Goal: Task Accomplishment & Management: Manage account settings

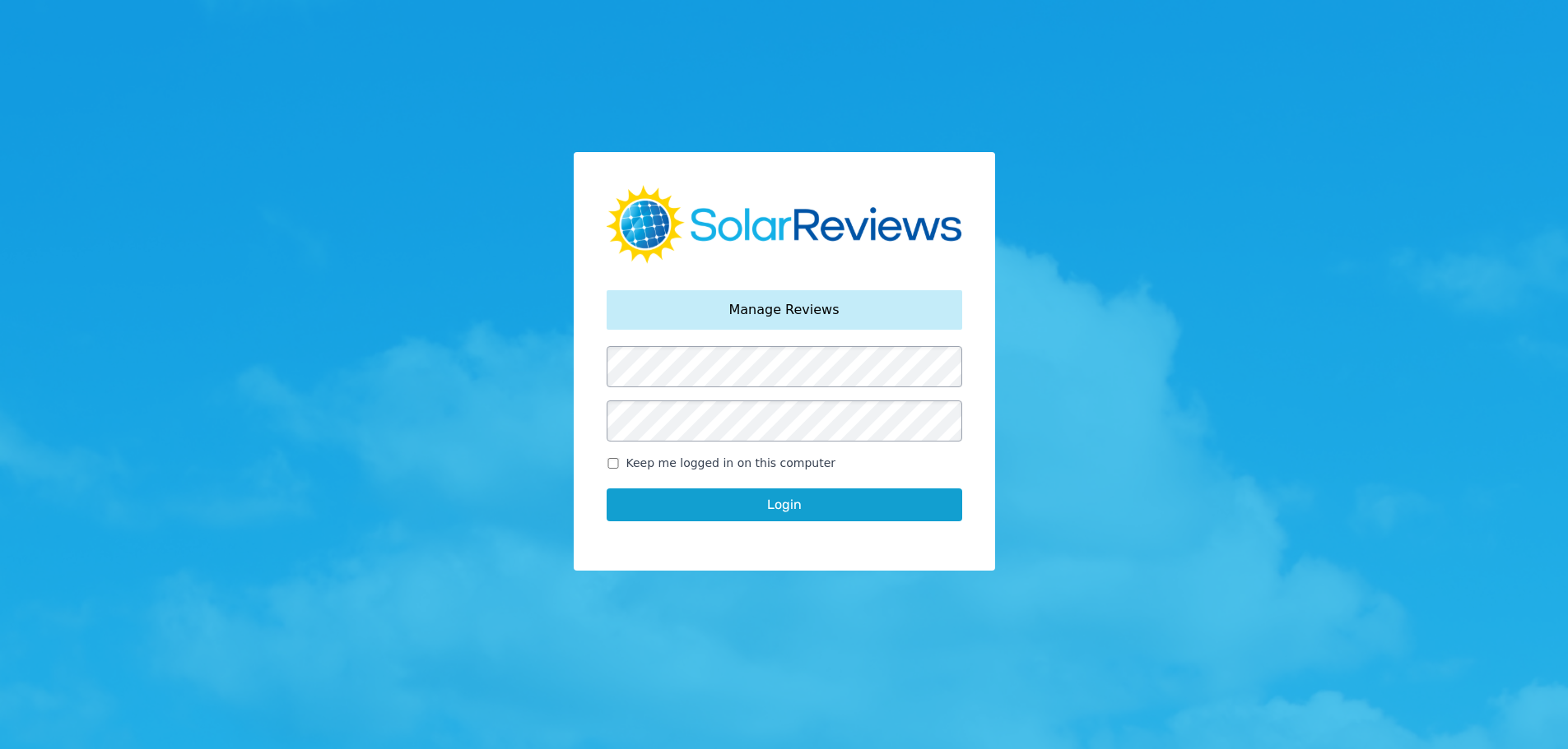
click at [606, 465] on input "Keep me logged in on this computer" at bounding box center [613, 463] width 13 height 11
checkbox input "true"
click at [773, 508] on button "Login" at bounding box center [784, 505] width 355 height 33
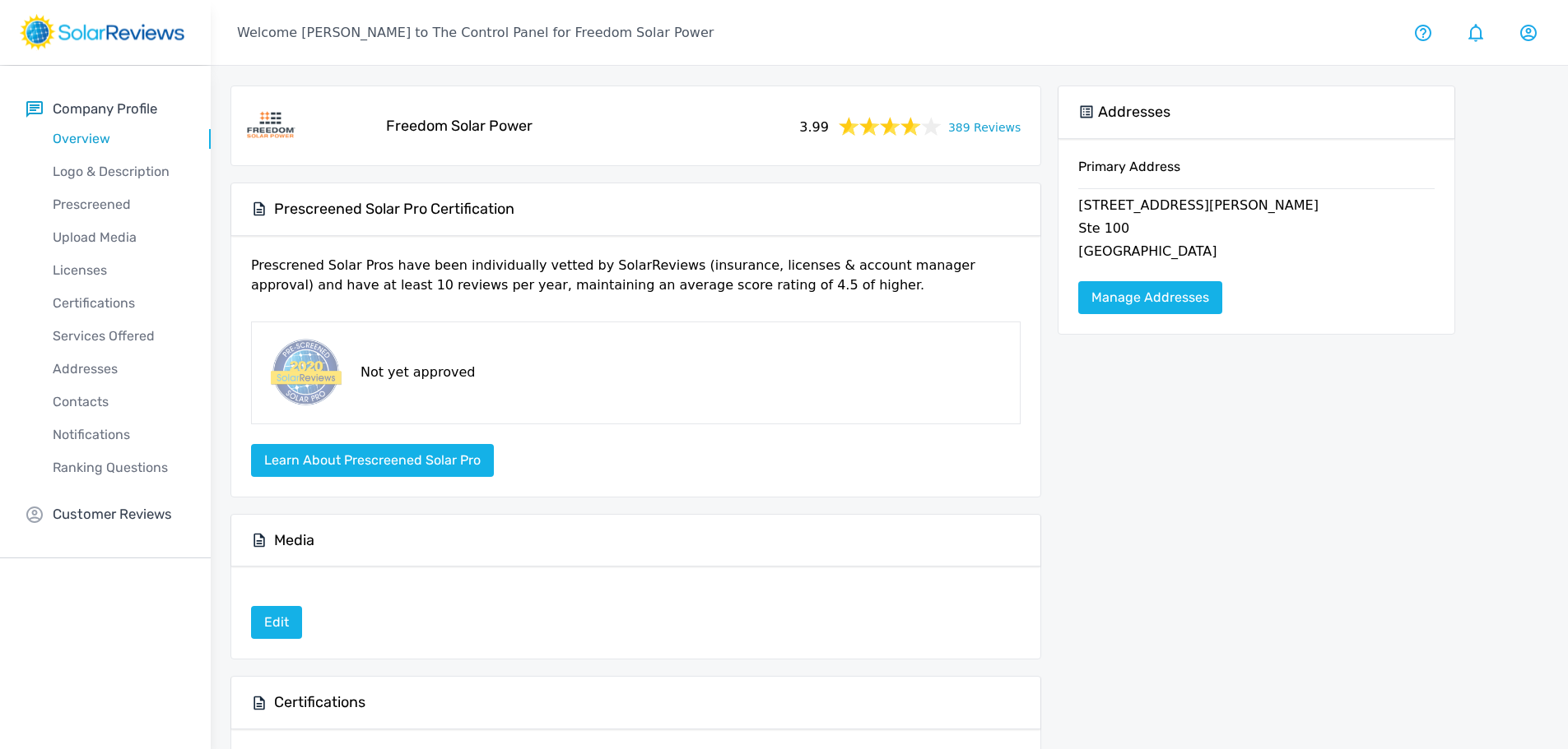
click at [998, 130] on link "389 Reviews" at bounding box center [984, 126] width 72 height 20
